Goal: Understand process/instructions: Learn how to perform a task or action

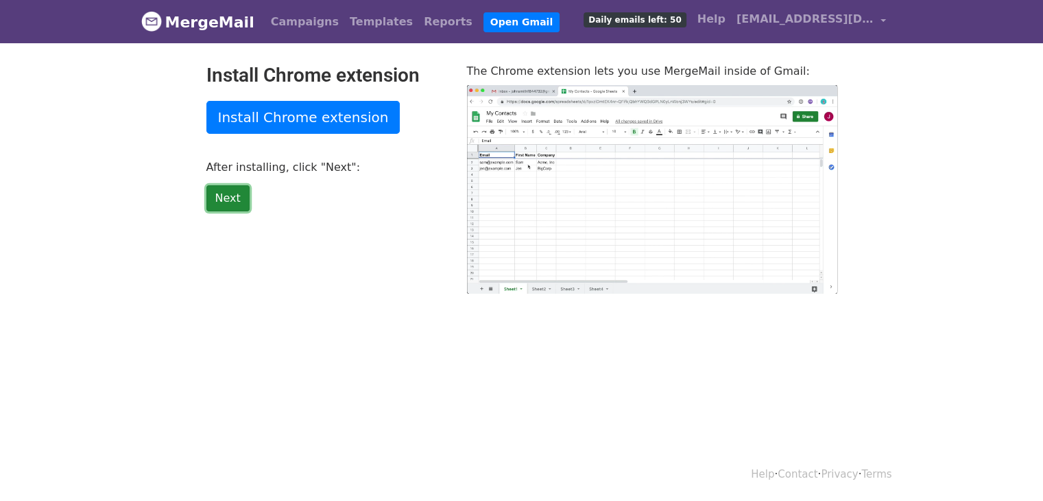
click at [222, 195] on link "Next" at bounding box center [228, 198] width 43 height 26
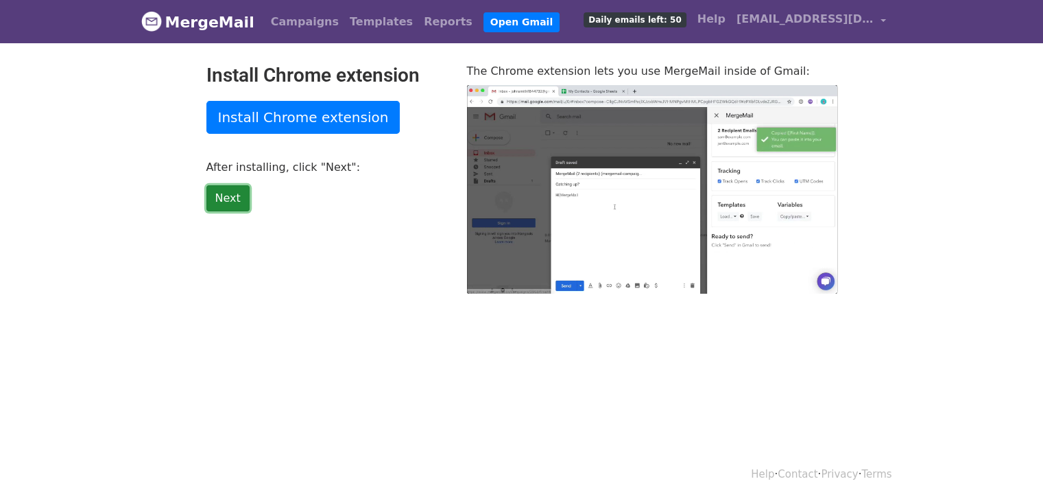
type input "65.95"
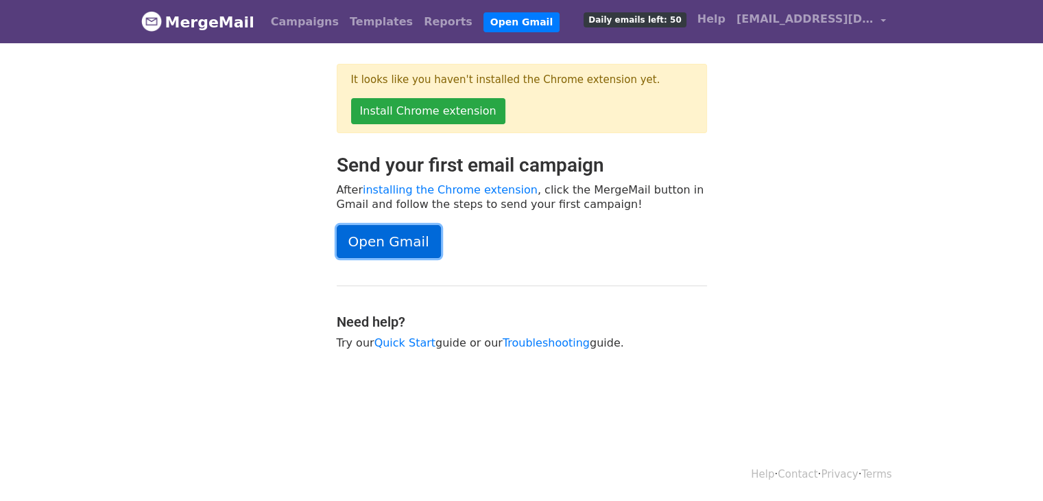
click at [357, 238] on link "Open Gmail" at bounding box center [389, 241] width 104 height 33
click at [398, 238] on link "Open Gmail" at bounding box center [389, 241] width 104 height 33
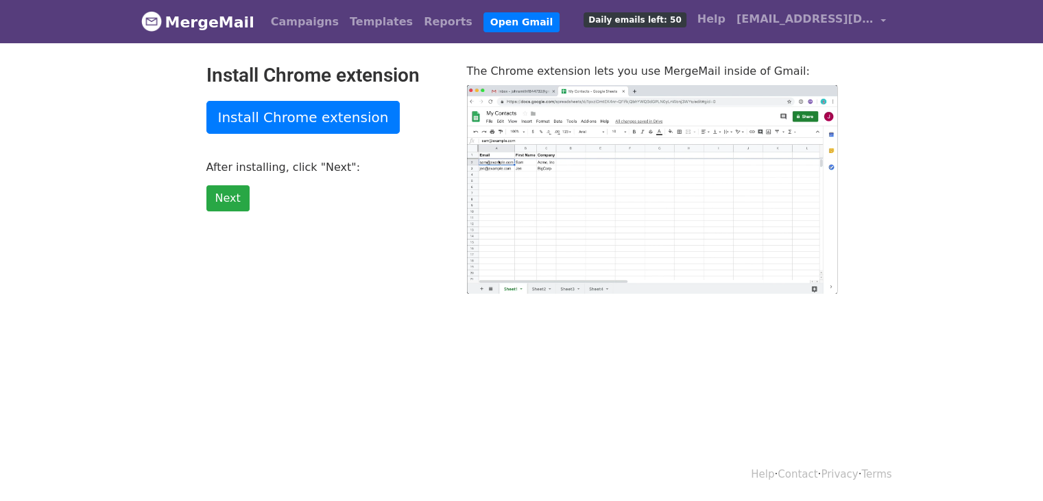
type input "25.47"
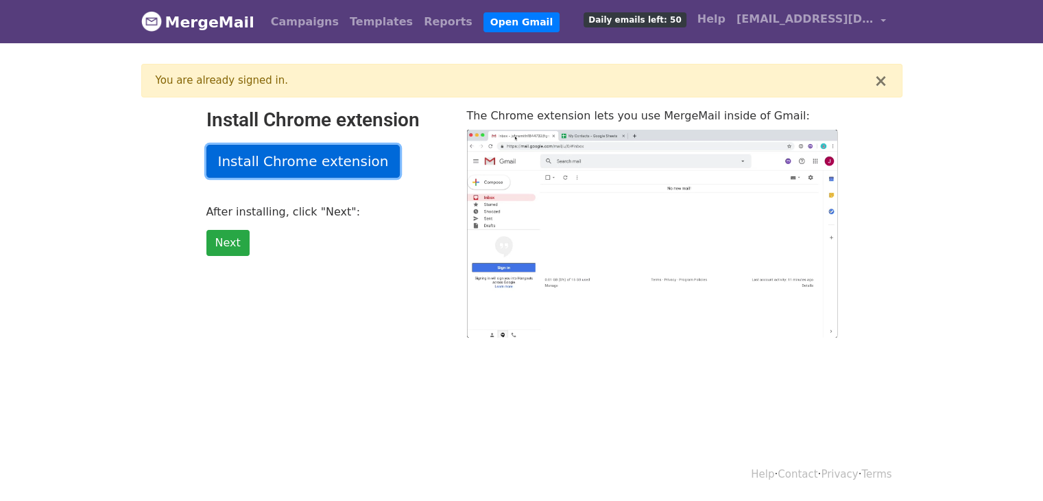
click at [261, 156] on link "Install Chrome extension" at bounding box center [304, 161] width 194 height 33
type input "11.87"
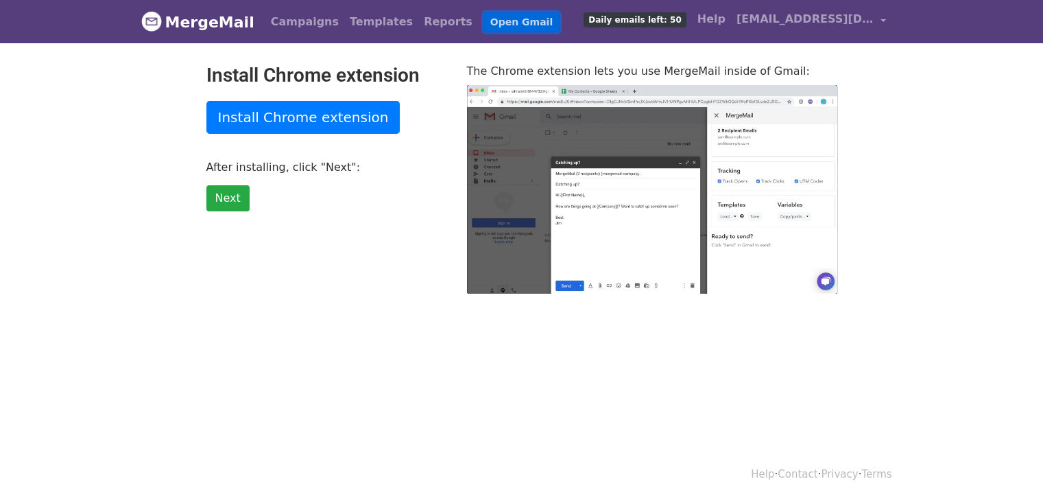
click at [484, 20] on link "Open Gmail" at bounding box center [522, 22] width 76 height 20
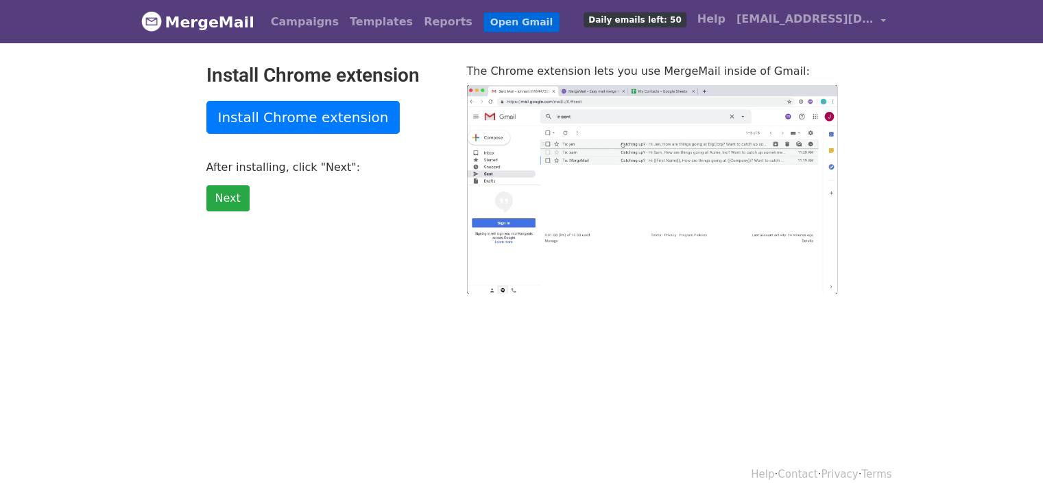
type input "23.72"
